Goal: Navigation & Orientation: Find specific page/section

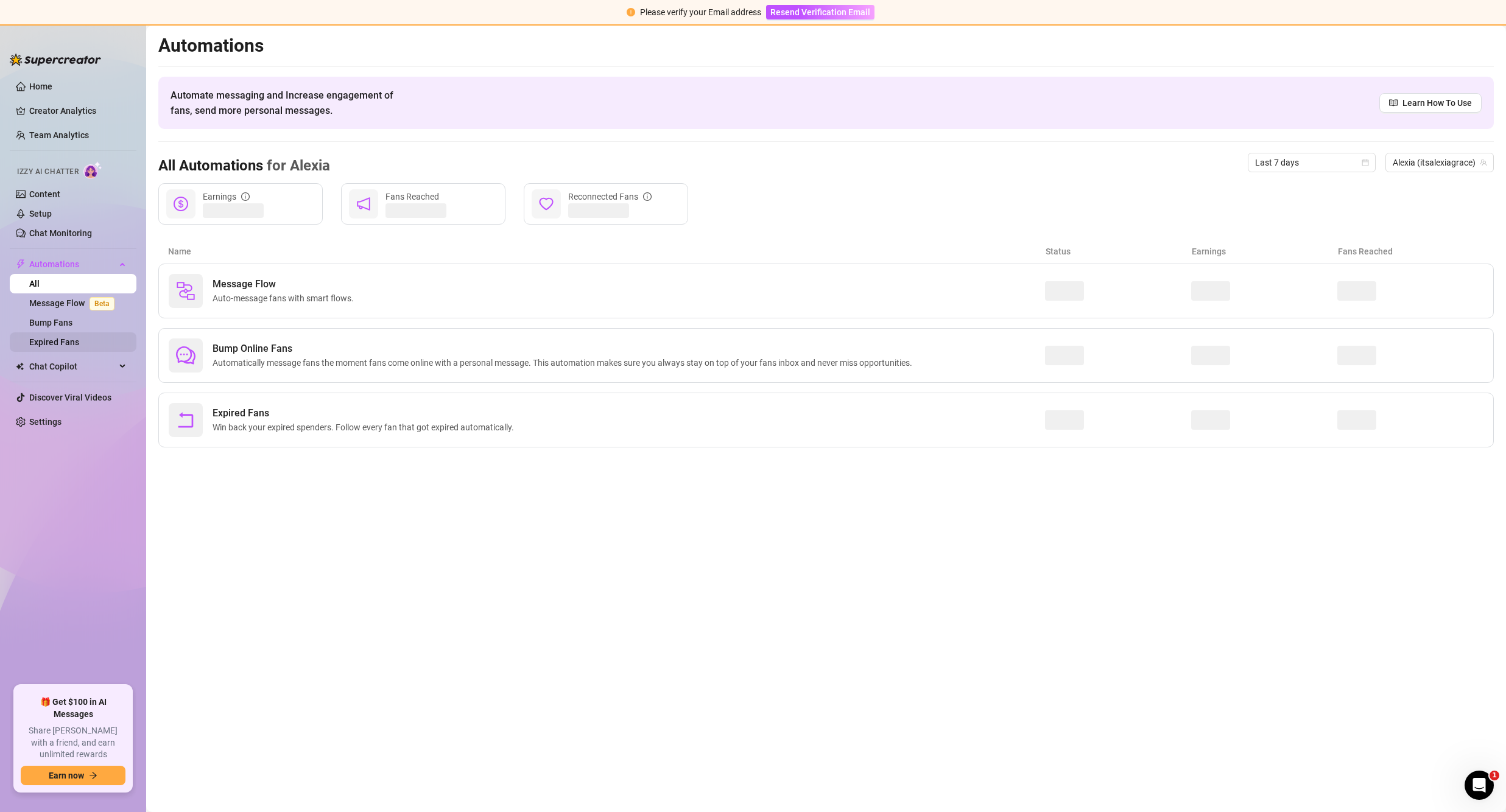
click at [63, 338] on link "Expired Fans" at bounding box center [53, 342] width 50 height 10
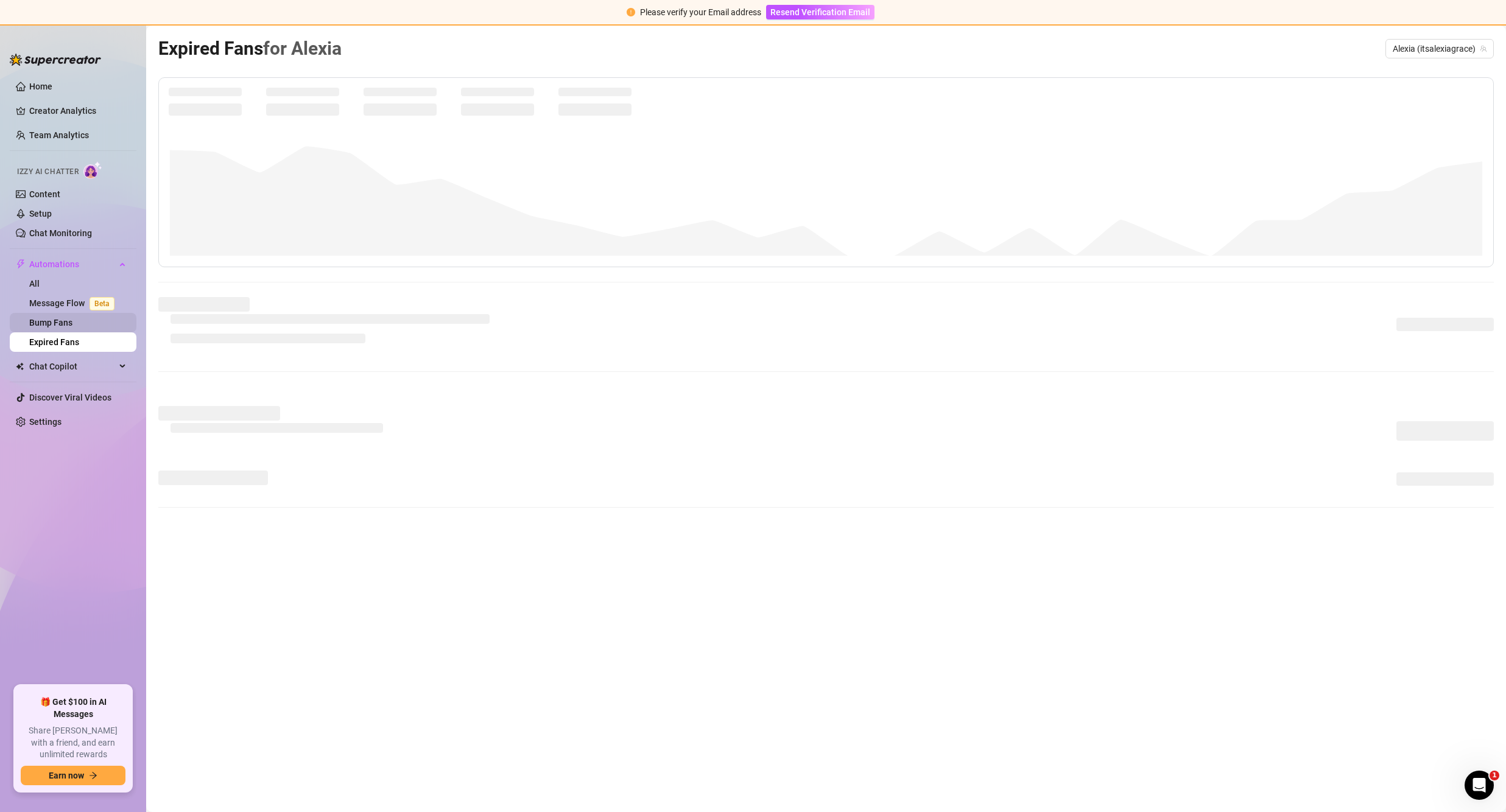
click at [53, 325] on link "Bump Fans" at bounding box center [51, 322] width 44 height 10
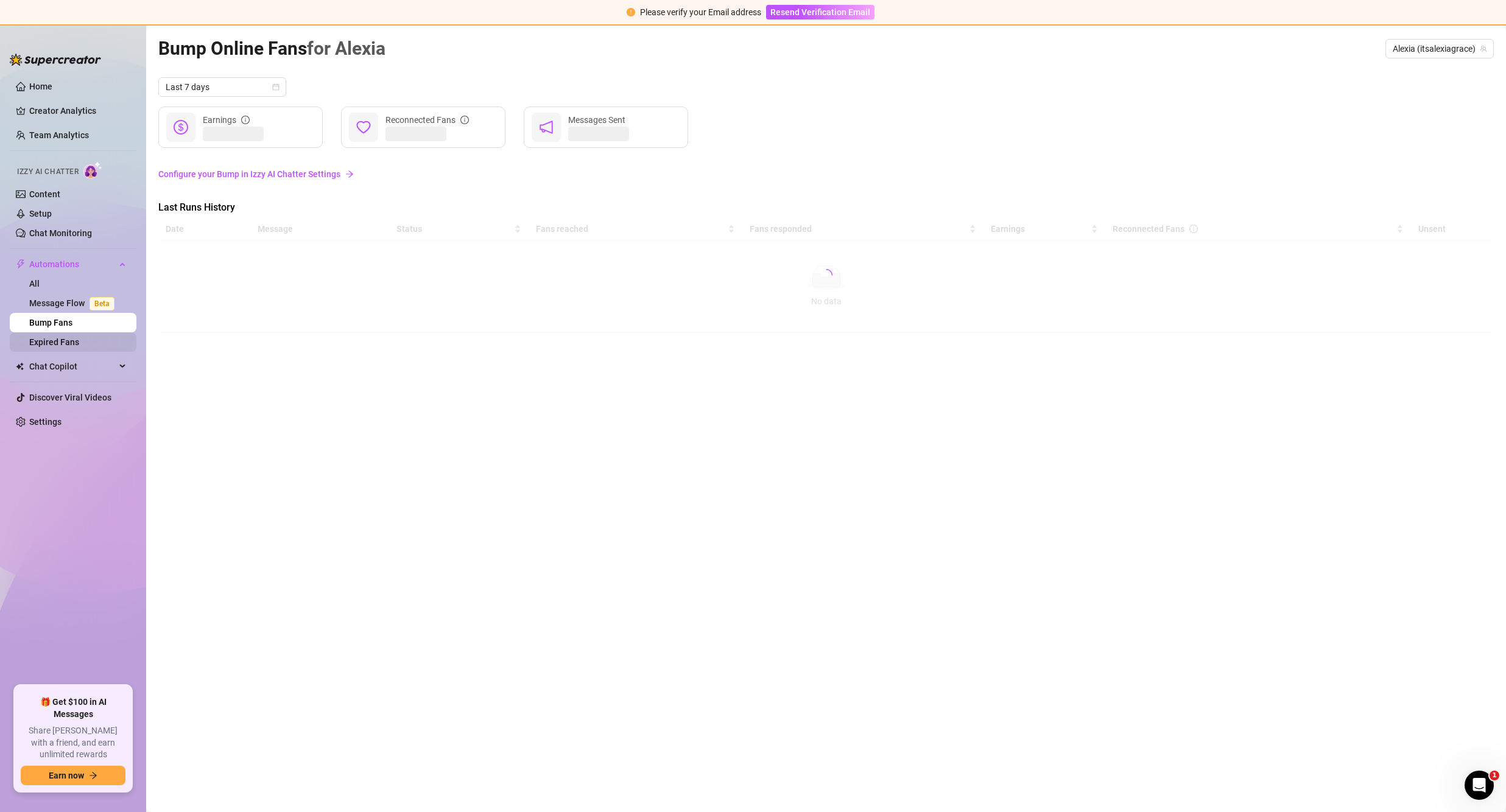
click at [58, 338] on link "Expired Fans" at bounding box center [53, 342] width 50 height 10
